Goal: Task Accomplishment & Management: Complete application form

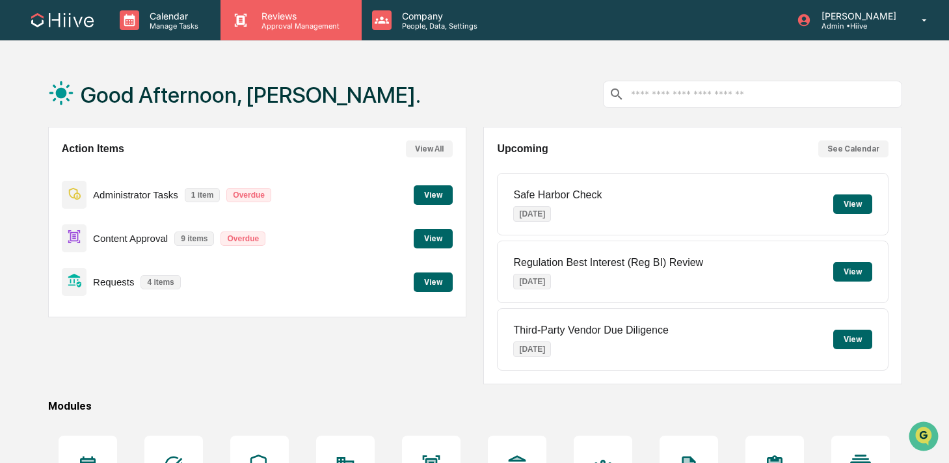
click at [277, 29] on p "Approval Management" at bounding box center [298, 25] width 95 height 9
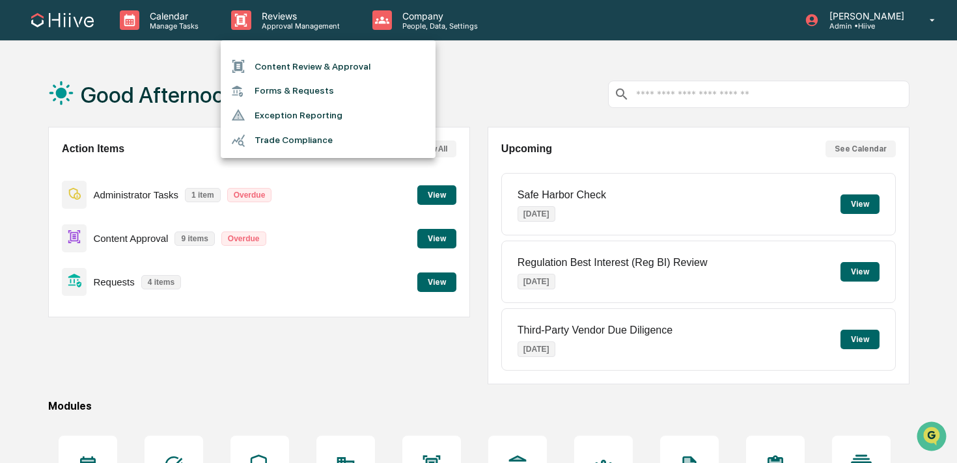
click at [273, 65] on li "Content Review & Approval" at bounding box center [328, 66] width 215 height 25
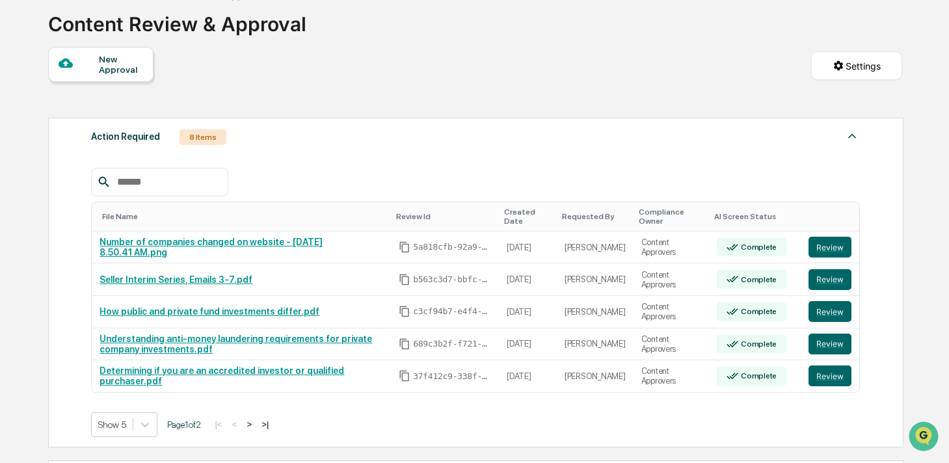
scroll to position [112, 0]
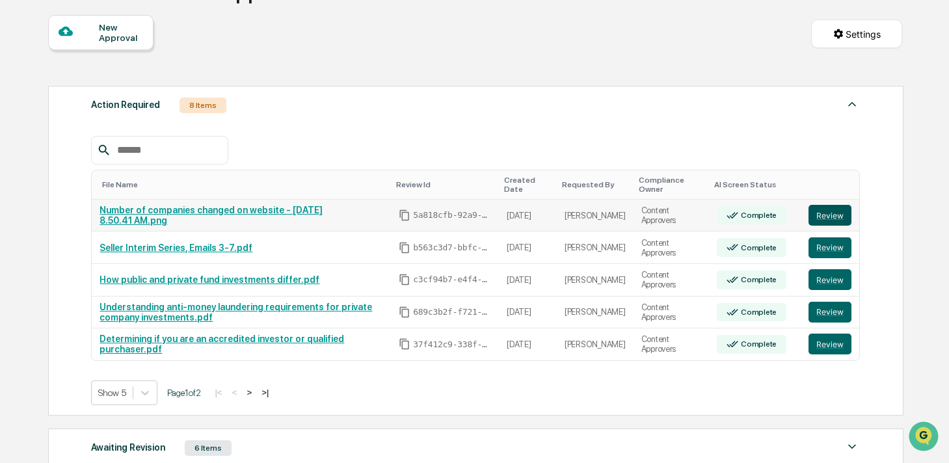
click at [826, 217] on button "Review" at bounding box center [830, 215] width 43 height 21
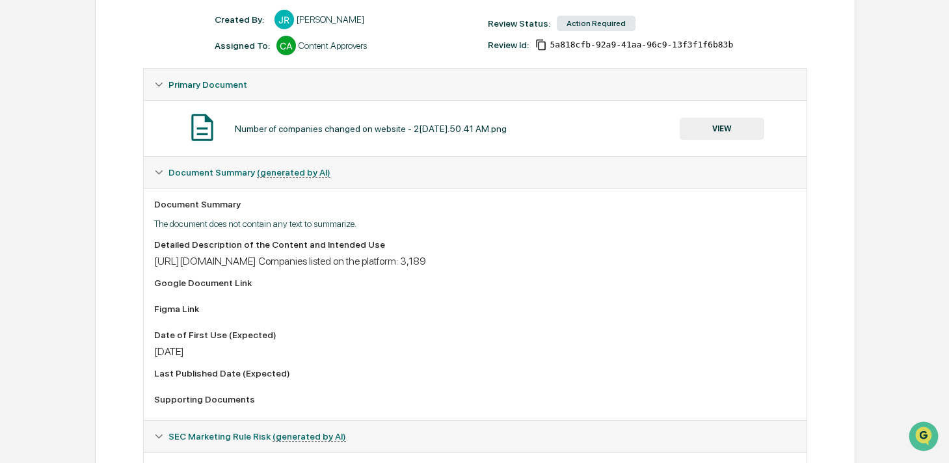
scroll to position [152, 0]
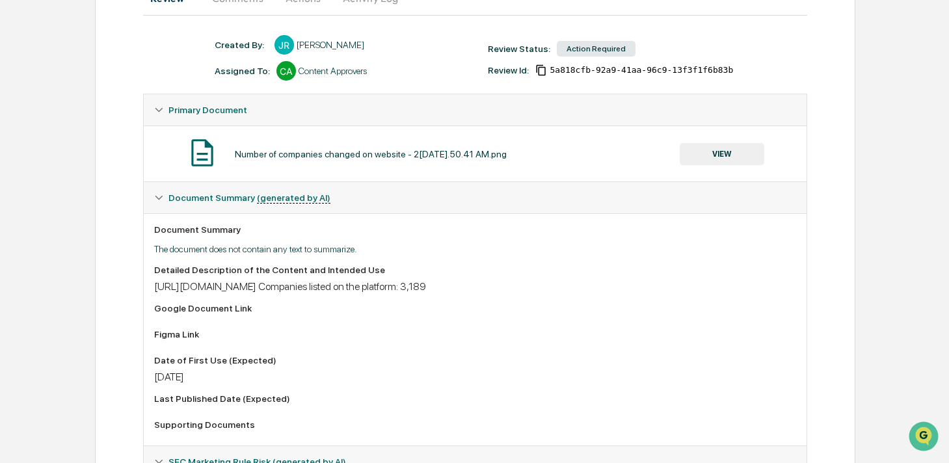
drag, startPoint x: 352, startPoint y: 301, endPoint x: 212, endPoint y: 277, distance: 142.5
click at [212, 277] on div "Detailed Description of the Content and Intended Use [URL][DOMAIN_NAME] Compani…" at bounding box center [475, 279] width 642 height 28
click at [695, 156] on button "VIEW" at bounding box center [722, 154] width 85 height 22
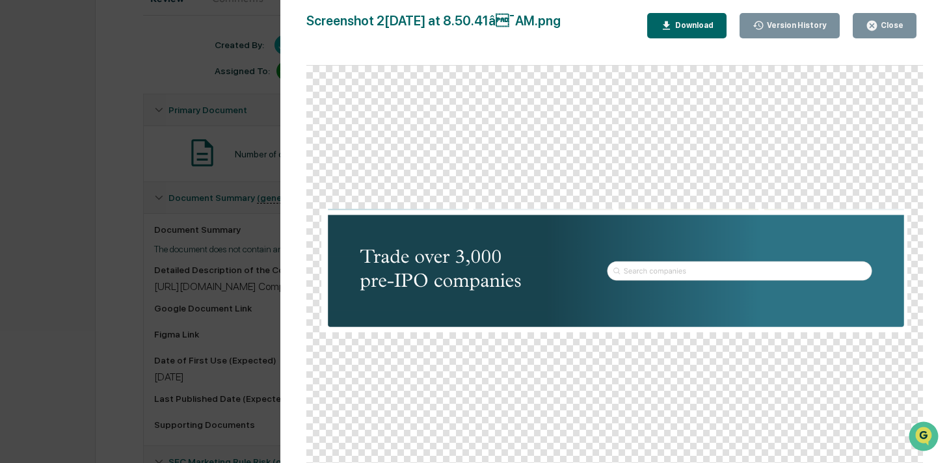
scroll to position [170, 0]
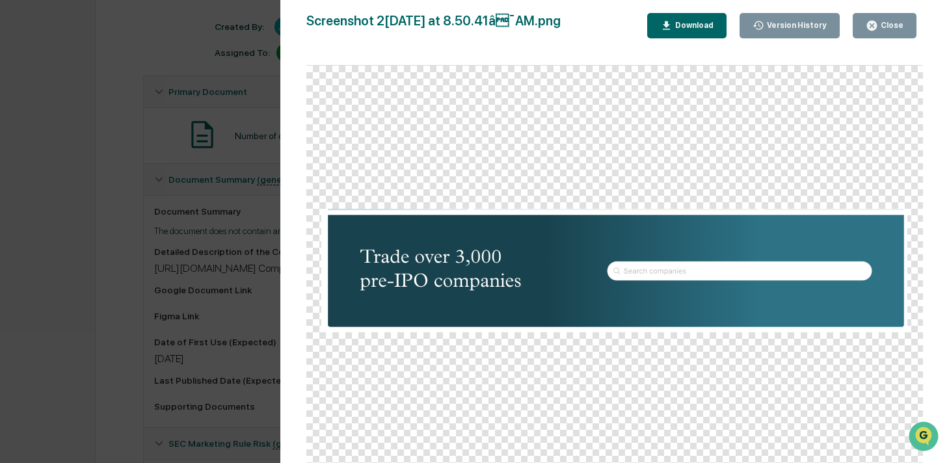
click at [204, 206] on div "Version History [DATE] 03:57 PM [PERSON_NAME] Screenshot [DATE] at 8.50.41â¯AM…" at bounding box center [474, 231] width 949 height 463
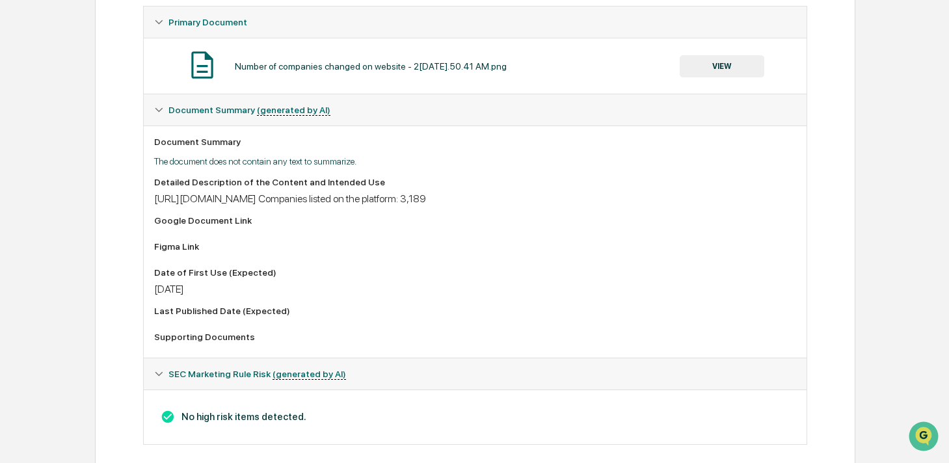
scroll to position [218, 0]
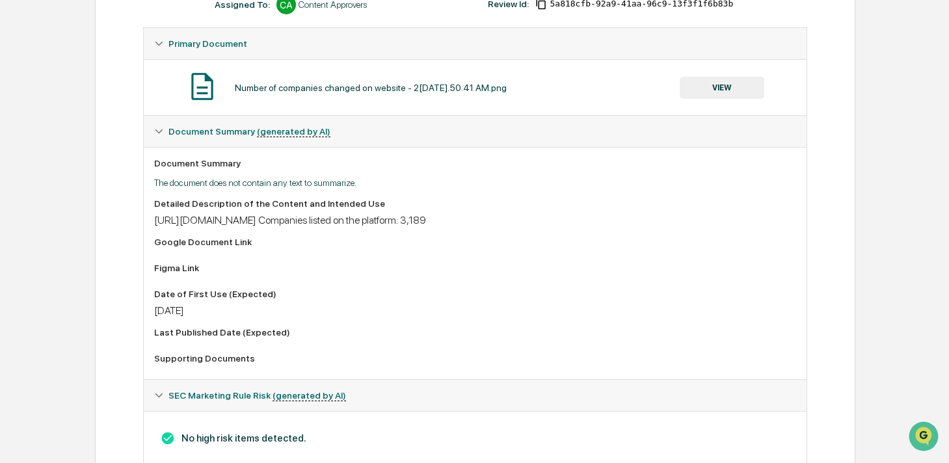
drag, startPoint x: 346, startPoint y: 234, endPoint x: 141, endPoint y: 217, distance: 205.7
click at [141, 217] on div "Review Comments Actions Activity Log Created By: ‎ ‎ JR [PERSON_NAME] Assigned …" at bounding box center [475, 204] width 761 height 591
click at [239, 226] on div "[URL][DOMAIN_NAME] Companies listed on the platform: 3,189" at bounding box center [475, 220] width 642 height 12
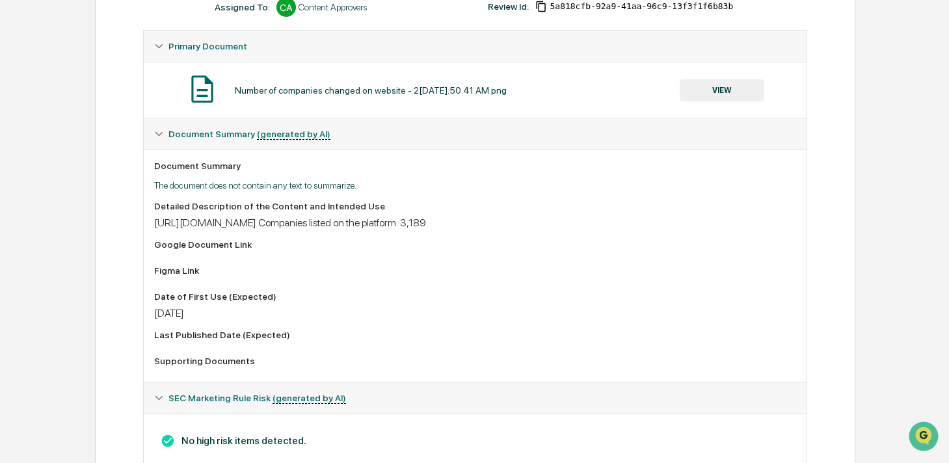
scroll to position [215, 0]
drag, startPoint x: 776, startPoint y: 227, endPoint x: 147, endPoint y: 225, distance: 629.3
click at [147, 225] on div "Document Summary The document does not contain any text to summarize. Detailed …" at bounding box center [475, 266] width 663 height 232
copy div "[URL][DOMAIN_NAME]"
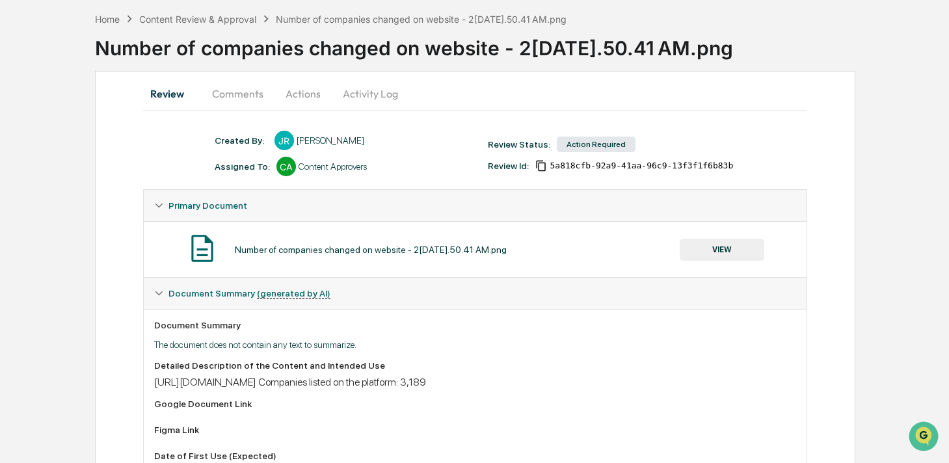
scroll to position [0, 0]
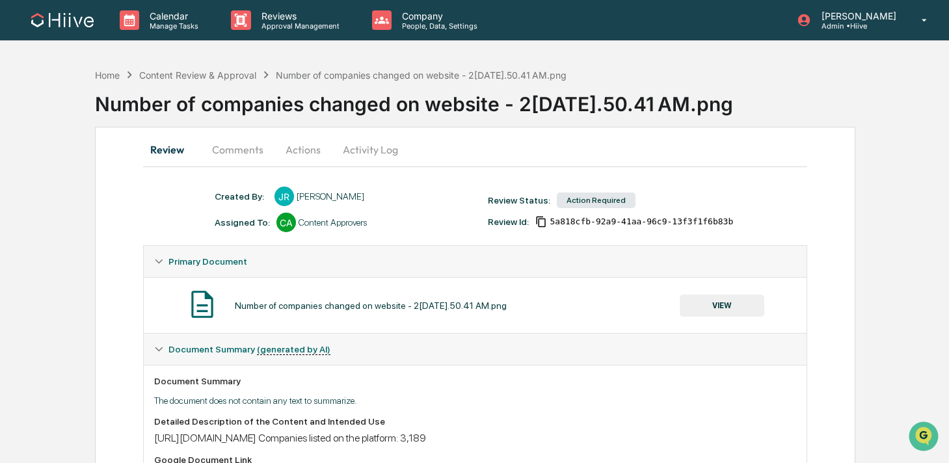
click at [236, 158] on button "Comments" at bounding box center [238, 149] width 72 height 31
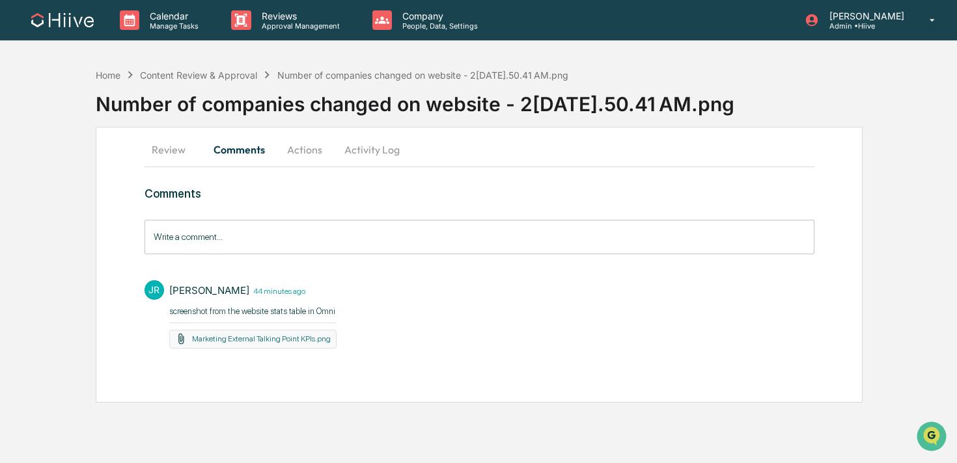
click at [376, 145] on button "Activity Log" at bounding box center [372, 149] width 76 height 31
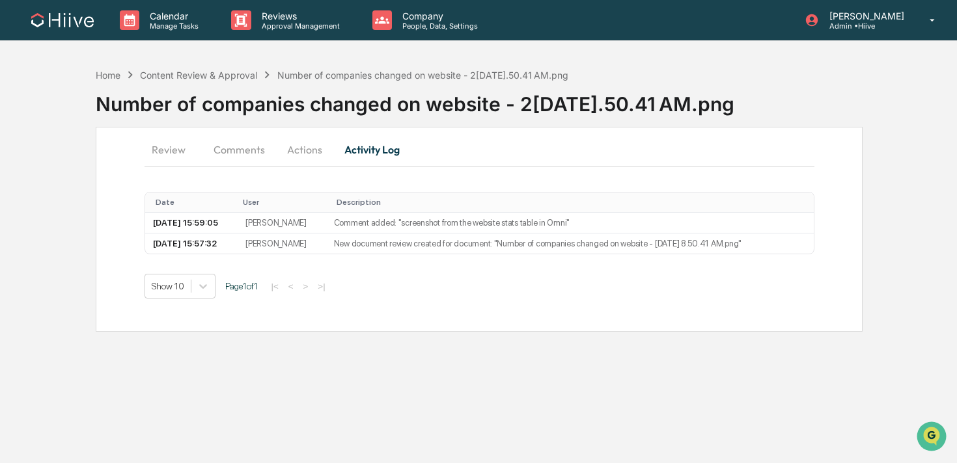
click at [243, 146] on button "Comments" at bounding box center [239, 149] width 72 height 31
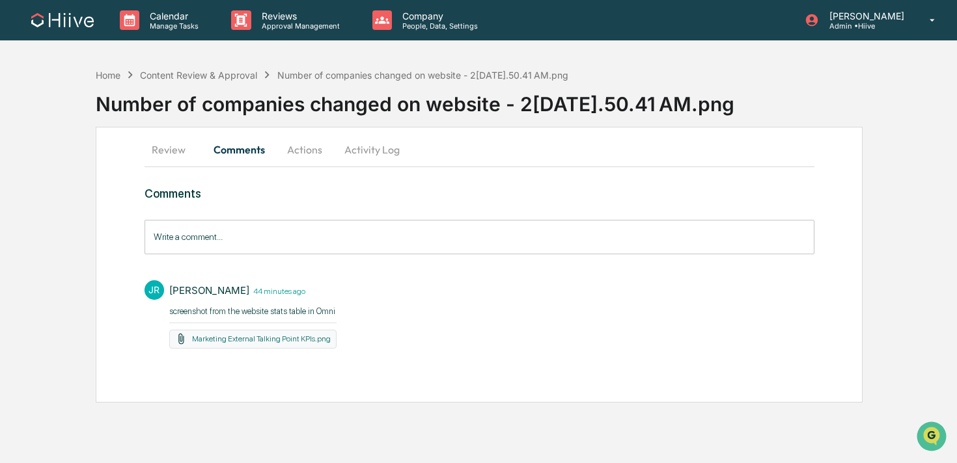
click at [313, 152] on button "Actions" at bounding box center [304, 149] width 59 height 31
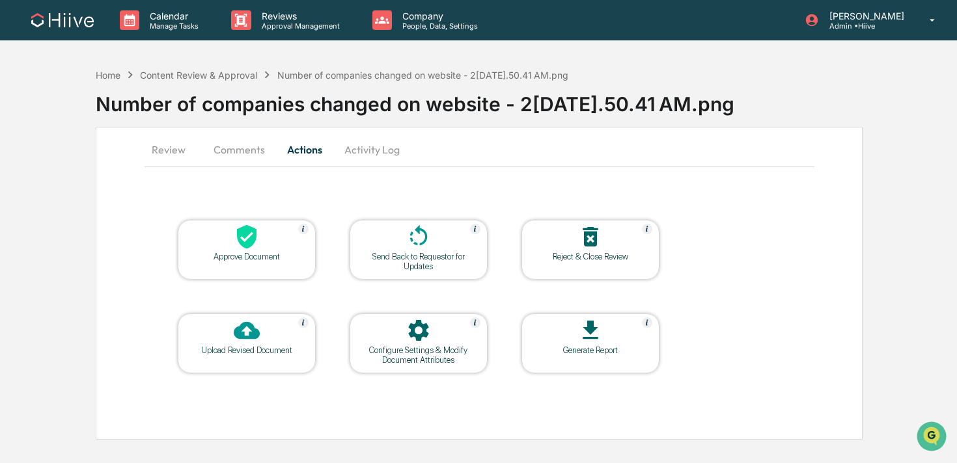
click at [344, 152] on button "Activity Log" at bounding box center [372, 149] width 76 height 31
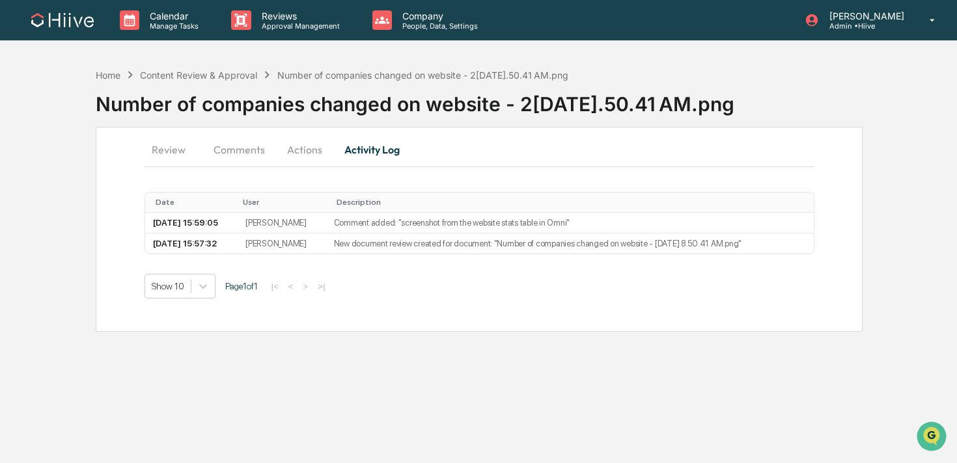
click at [241, 152] on button "Comments" at bounding box center [239, 149] width 72 height 31
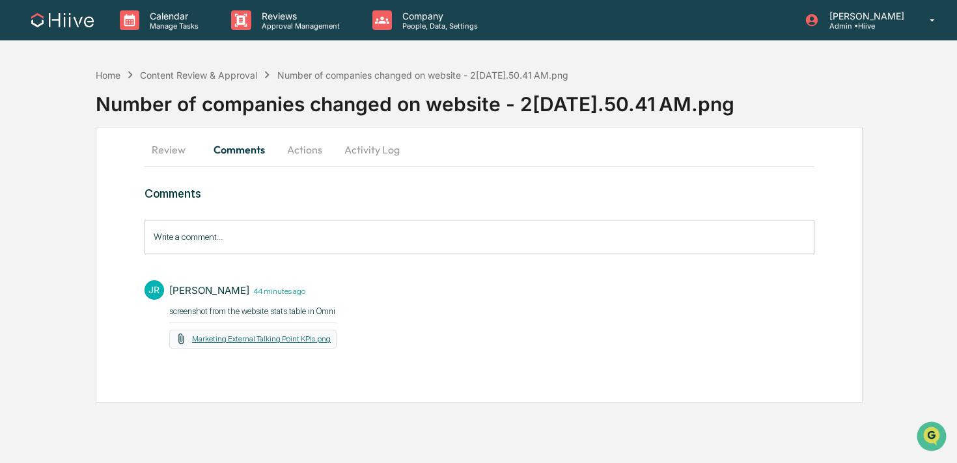
click at [257, 342] on link "Marketing External Talking Point KPIs.png" at bounding box center [261, 339] width 139 height 9
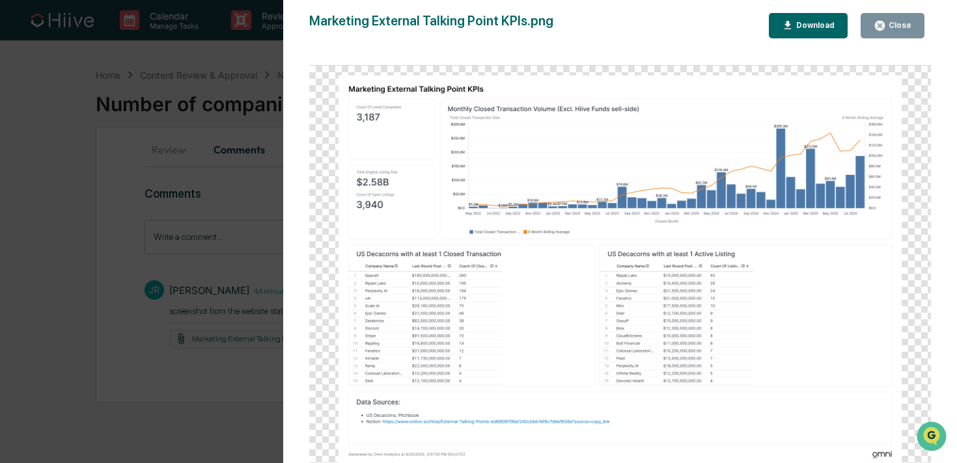
click at [887, 20] on div "Close" at bounding box center [892, 26] width 38 height 12
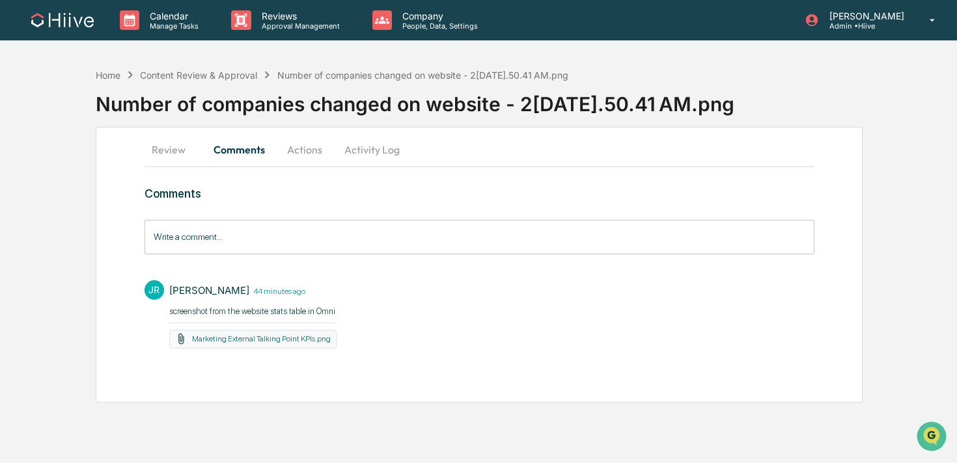
click at [282, 234] on input "Write a comment..." at bounding box center [479, 237] width 670 height 34
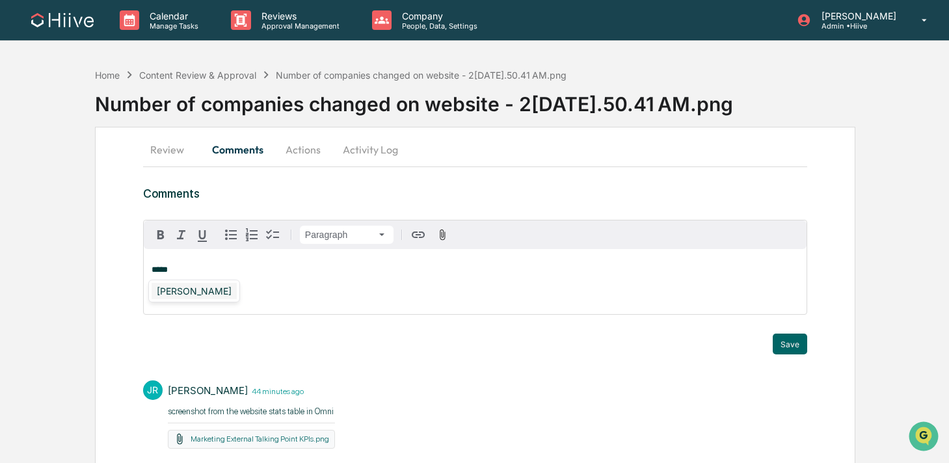
click at [198, 290] on div "Susan Woodard" at bounding box center [194, 291] width 85 height 16
click at [781, 350] on button "Save" at bounding box center [790, 344] width 34 height 21
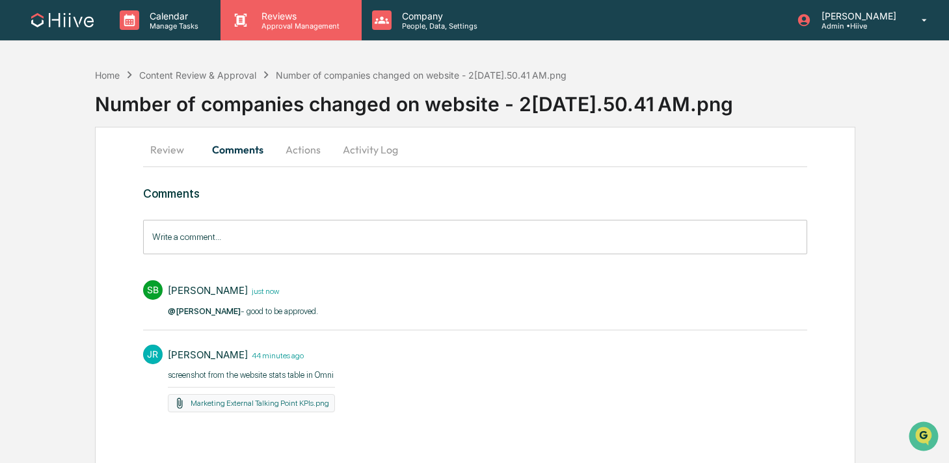
click at [264, 36] on div "Reviews Approval Management" at bounding box center [291, 20] width 141 height 40
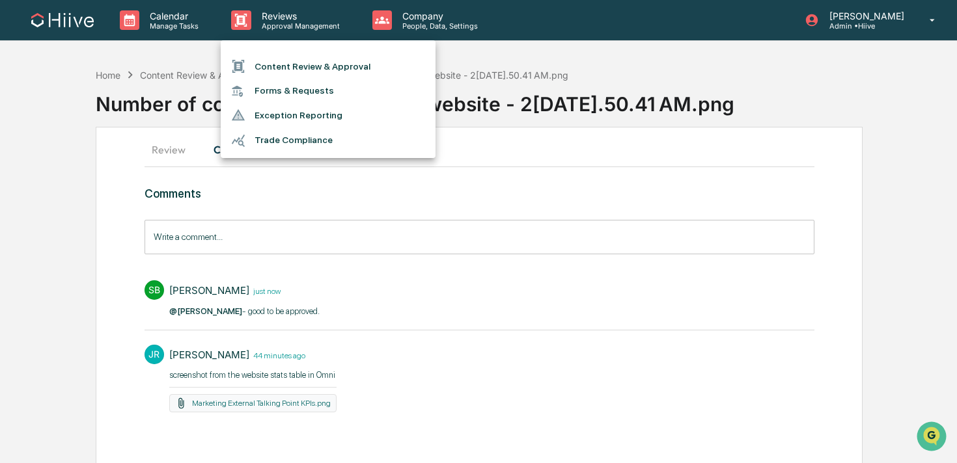
click at [258, 70] on li "Content Review & Approval" at bounding box center [328, 66] width 215 height 25
